Goal: Task Accomplishment & Management: Complete application form

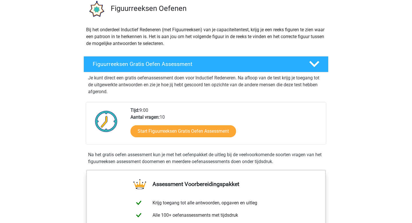
scroll to position [46, 0]
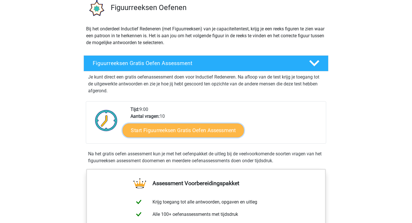
click at [196, 133] on link "Start Figuurreeksen Gratis Oefen Assessment" at bounding box center [183, 130] width 121 height 14
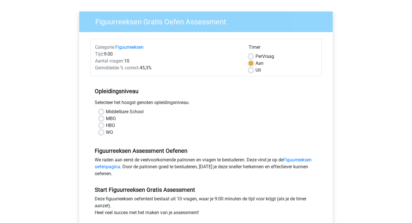
scroll to position [36, 0]
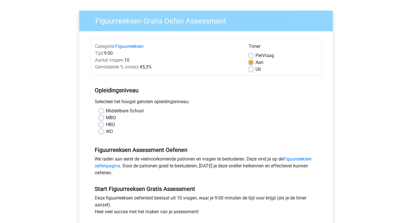
click at [106, 124] on label "HBO" at bounding box center [110, 124] width 9 height 7
click at [102, 124] on input "HBO" at bounding box center [101, 124] width 5 height 6
radio input "true"
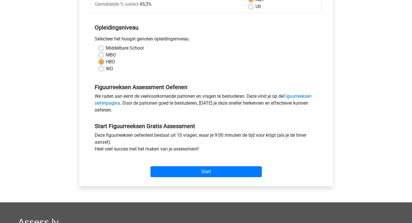
scroll to position [100, 0]
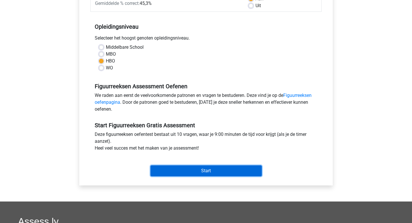
click at [197, 167] on input "Start" at bounding box center [205, 170] width 111 height 11
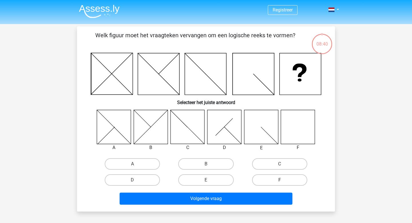
click at [287, 181] on label "F" at bounding box center [279, 179] width 55 height 11
click at [283, 181] on input "F" at bounding box center [281, 182] width 4 height 4
radio input "true"
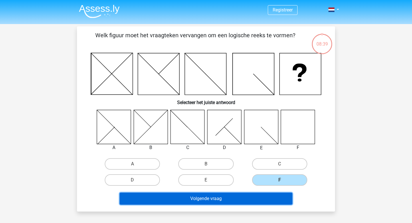
click at [265, 198] on button "Volgende vraag" at bounding box center [206, 198] width 173 height 12
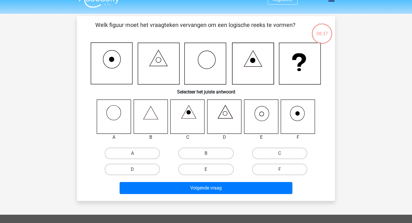
scroll to position [10, 0]
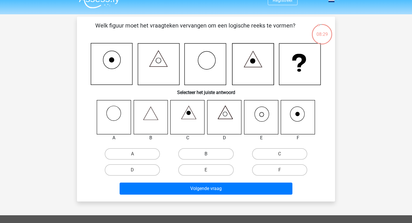
click at [212, 154] on label "B" at bounding box center [205, 153] width 55 height 11
click at [210, 154] on input "B" at bounding box center [208, 156] width 4 height 4
radio input "true"
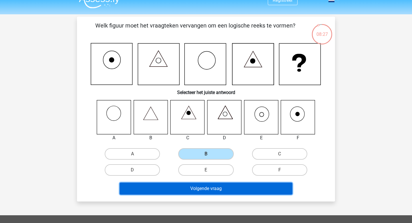
click at [236, 188] on button "Volgende vraag" at bounding box center [206, 188] width 173 height 12
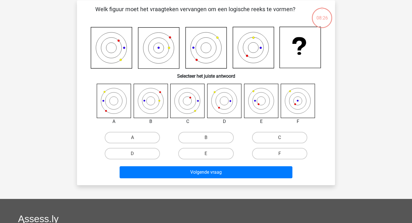
scroll to position [26, 0]
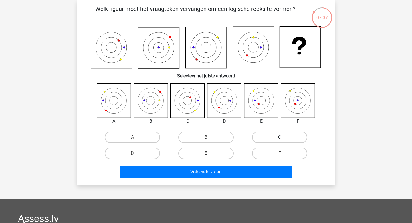
click at [286, 137] on label "C" at bounding box center [279, 136] width 55 height 11
click at [283, 137] on input "C" at bounding box center [281, 139] width 4 height 4
radio input "true"
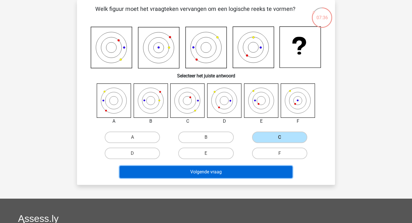
click at [226, 173] on button "Volgende vraag" at bounding box center [206, 172] width 173 height 12
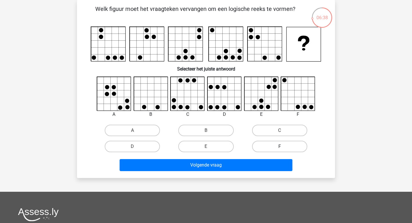
click at [283, 145] on label "F" at bounding box center [279, 145] width 55 height 11
click at [283, 146] on input "F" at bounding box center [281, 148] width 4 height 4
radio input "true"
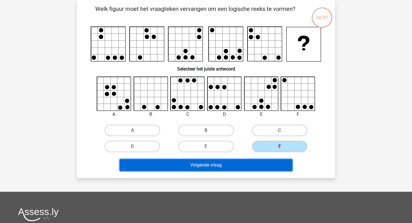
click at [274, 165] on button "Volgende vraag" at bounding box center [206, 165] width 173 height 12
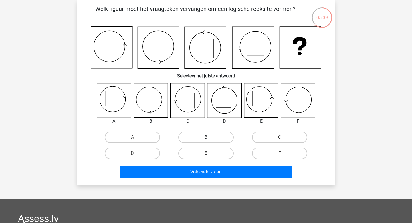
click at [213, 136] on label "B" at bounding box center [205, 136] width 55 height 11
click at [210, 137] on input "B" at bounding box center [208, 139] width 4 height 4
radio input "true"
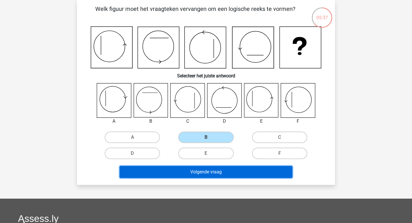
click at [219, 170] on button "Volgende vraag" at bounding box center [206, 172] width 173 height 12
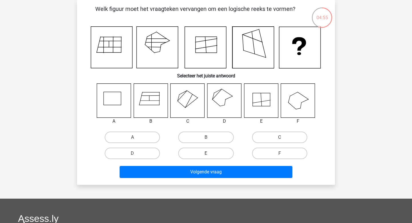
click at [207, 152] on label "E" at bounding box center [205, 152] width 55 height 11
click at [207, 153] on input "E" at bounding box center [208, 155] width 4 height 4
radio input "true"
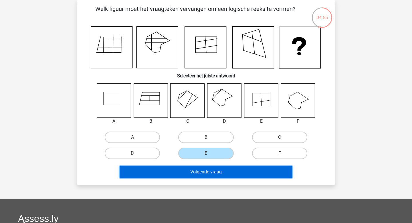
click at [210, 170] on button "Volgende vraag" at bounding box center [206, 172] width 173 height 12
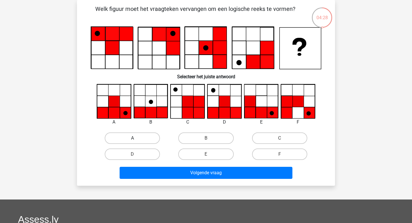
click at [128, 138] on label "A" at bounding box center [132, 137] width 55 height 11
click at [132, 138] on input "A" at bounding box center [134, 140] width 4 height 4
radio input "true"
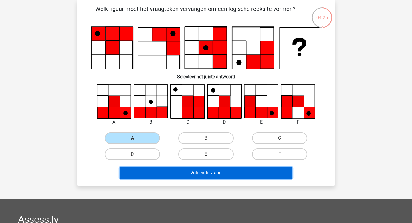
click at [194, 174] on button "Volgende vraag" at bounding box center [206, 172] width 173 height 12
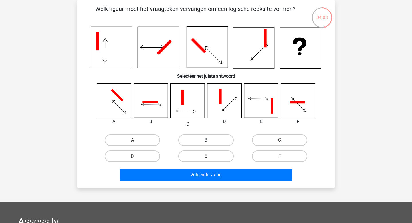
click at [193, 138] on label "B" at bounding box center [205, 139] width 55 height 11
click at [206, 140] on input "B" at bounding box center [208, 142] width 4 height 4
radio input "true"
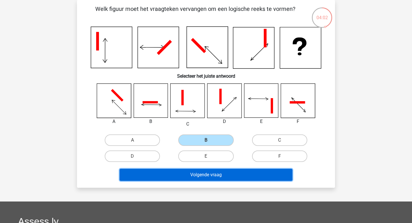
click at [234, 177] on button "Volgende vraag" at bounding box center [206, 174] width 173 height 12
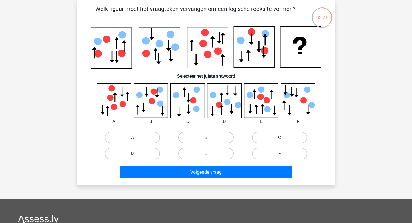
click at [147, 154] on label "D" at bounding box center [132, 153] width 55 height 11
click at [136, 154] on input "D" at bounding box center [134, 155] width 4 height 4
radio input "true"
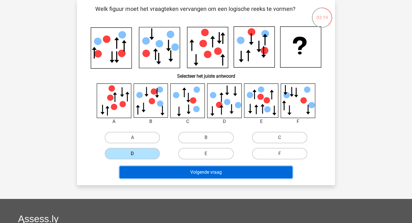
click at [227, 174] on button "Volgende vraag" at bounding box center [206, 172] width 173 height 12
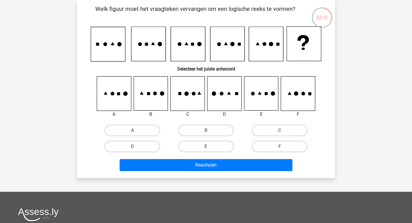
click at [214, 142] on label "E" at bounding box center [205, 145] width 55 height 11
click at [210, 146] on input "E" at bounding box center [208, 148] width 4 height 4
radio input "true"
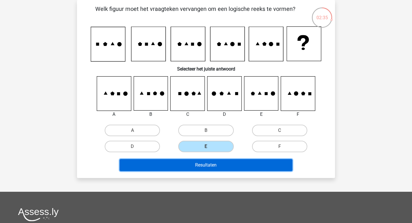
click at [219, 162] on button "Resultaten" at bounding box center [206, 165] width 173 height 12
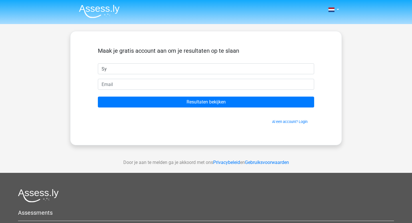
type input "Sylke"
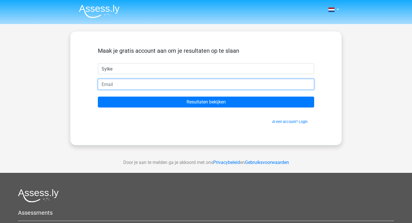
click at [135, 84] on input "email" at bounding box center [206, 84] width 216 height 11
type input "sylkepeere@gmail.com"
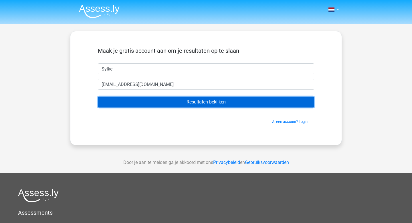
click at [148, 102] on input "Resultaten bekijken" at bounding box center [206, 101] width 216 height 11
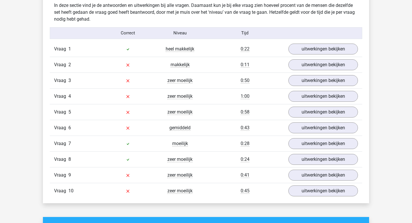
scroll to position [453, 0]
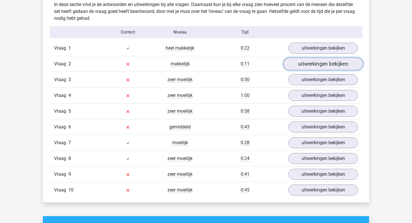
click at [315, 67] on link "uitwerkingen bekijken" at bounding box center [323, 63] width 80 height 13
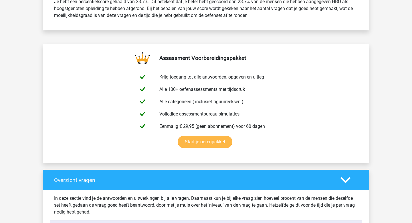
scroll to position [254, 0]
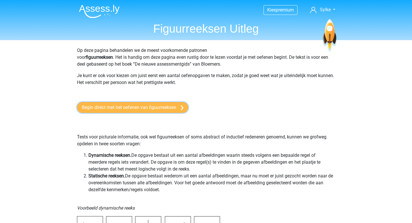
click at [166, 105] on link "Begin direct met het oefenen van figuurreeksen" at bounding box center [132, 107] width 111 height 11
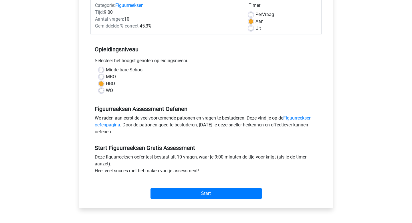
scroll to position [86, 0]
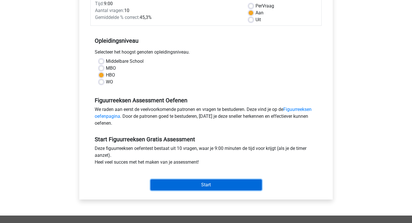
click at [211, 185] on input "Start" at bounding box center [205, 184] width 111 height 11
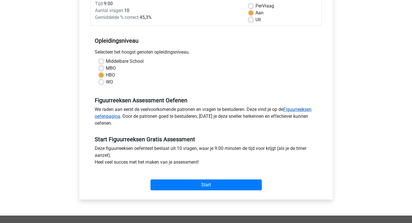
click at [294, 109] on link "Figuurreeksen oefenpagina" at bounding box center [203, 112] width 217 height 12
